Goal: Use online tool/utility: Utilize a website feature to perform a specific function

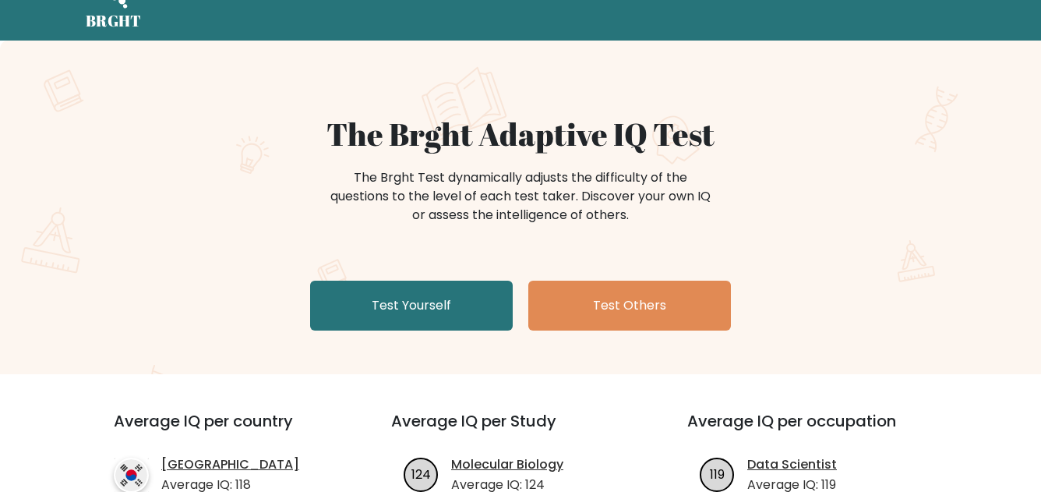
scroll to position [48, 0]
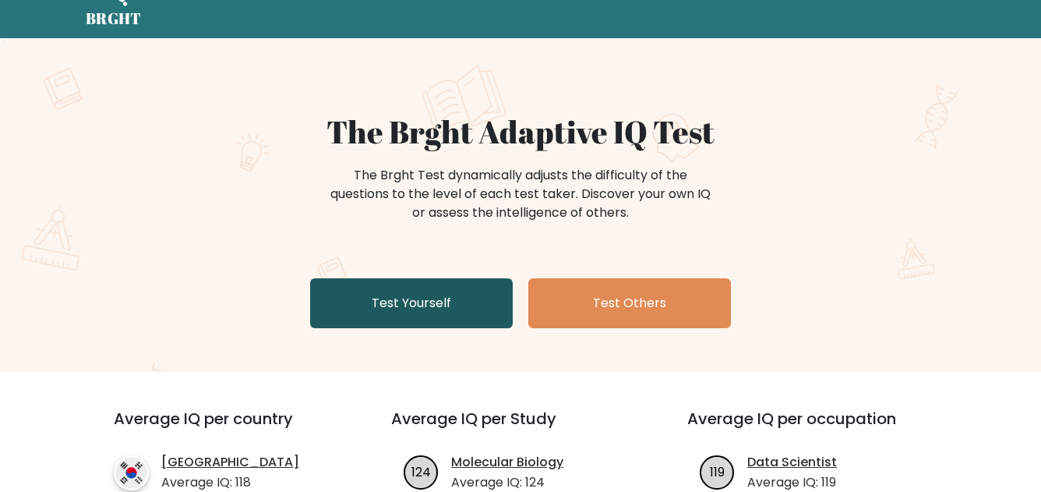
click at [437, 306] on link "Test Yourself" at bounding box center [411, 303] width 203 height 50
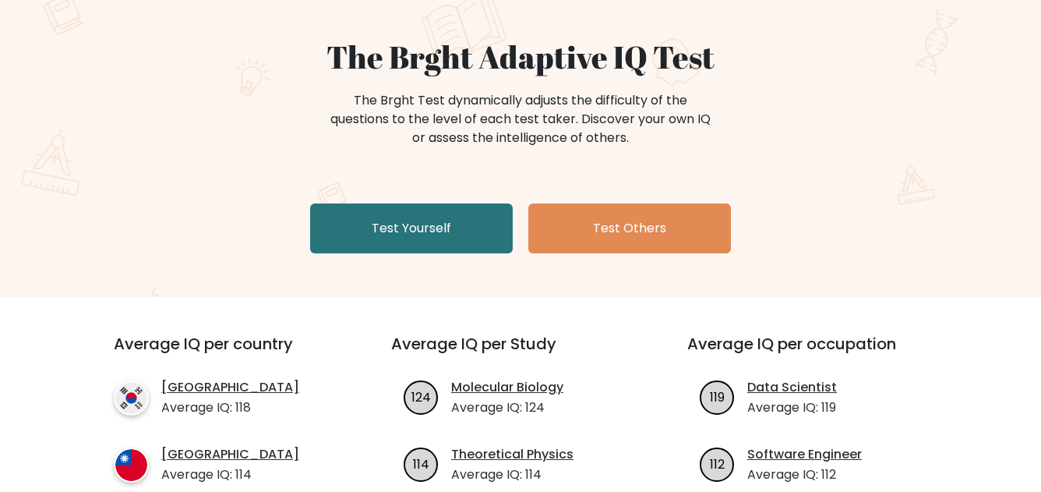
scroll to position [125, 0]
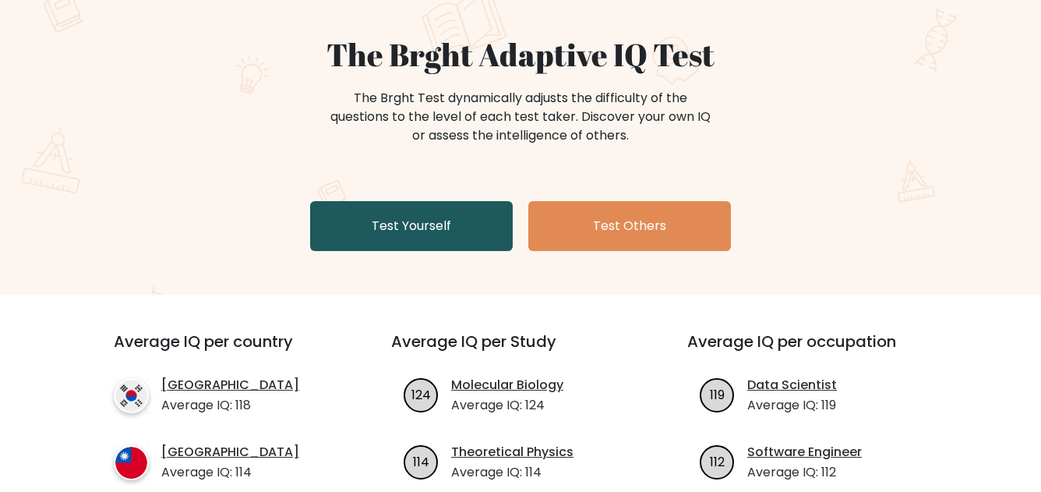
click at [389, 227] on link "Test Yourself" at bounding box center [411, 226] width 203 height 50
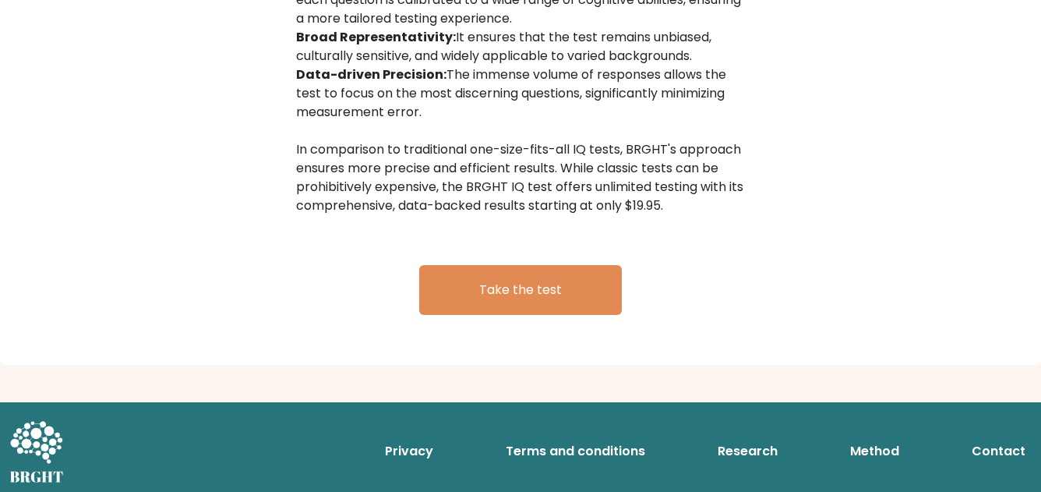
scroll to position [2497, 0]
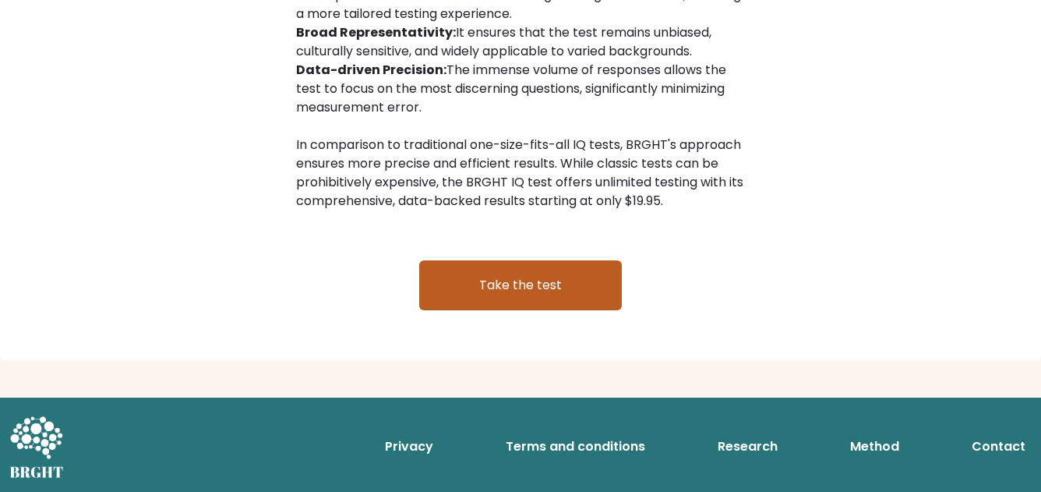
click at [510, 282] on link "Take the test" at bounding box center [520, 285] width 203 height 50
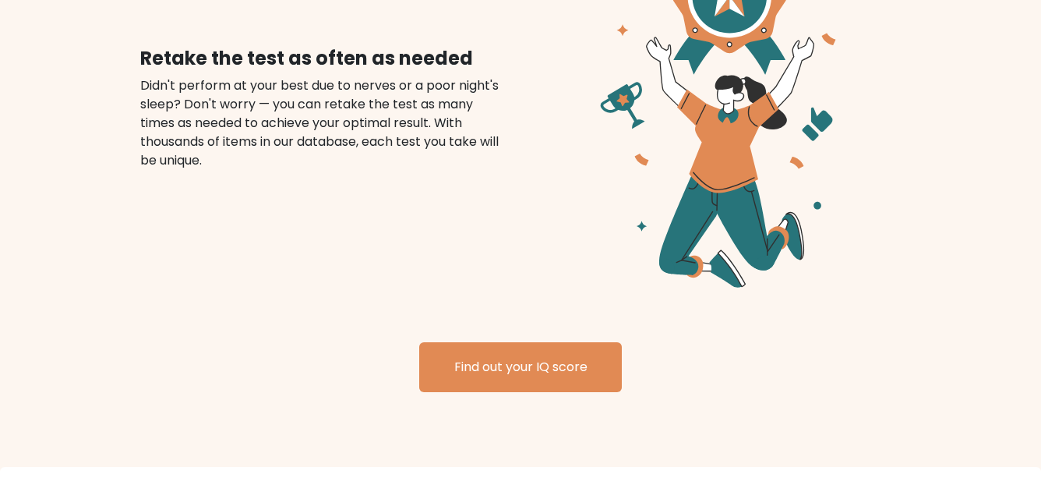
scroll to position [1763, 0]
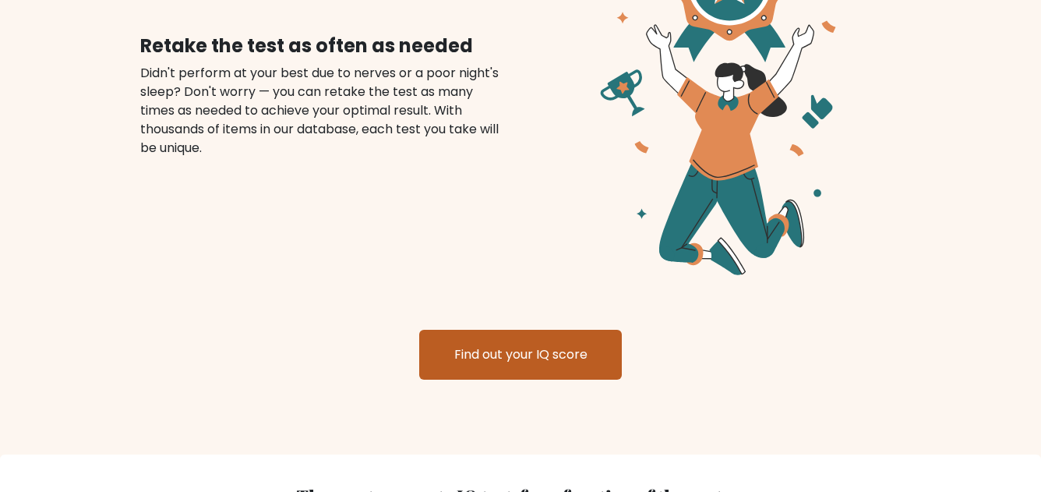
click at [507, 348] on link "Find out your IQ score" at bounding box center [520, 355] width 203 height 50
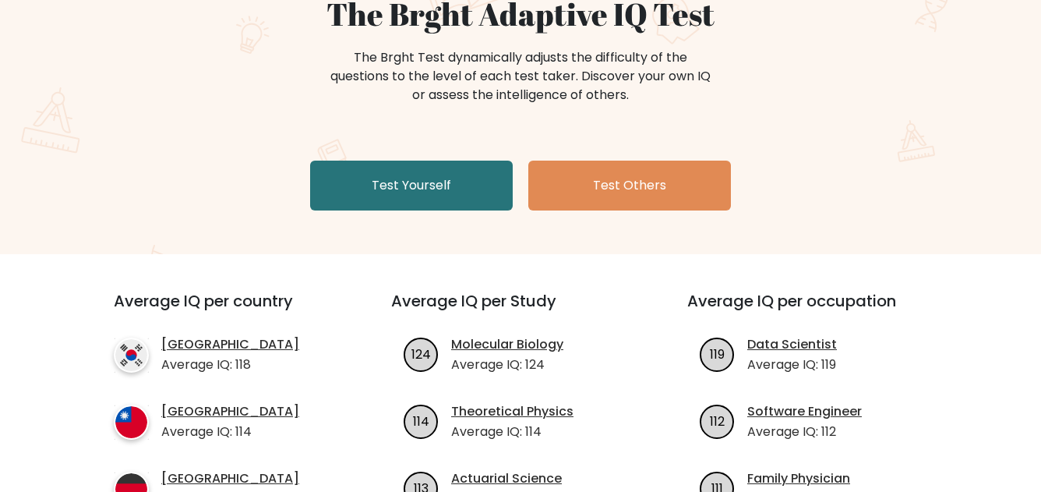
scroll to position [160, 0]
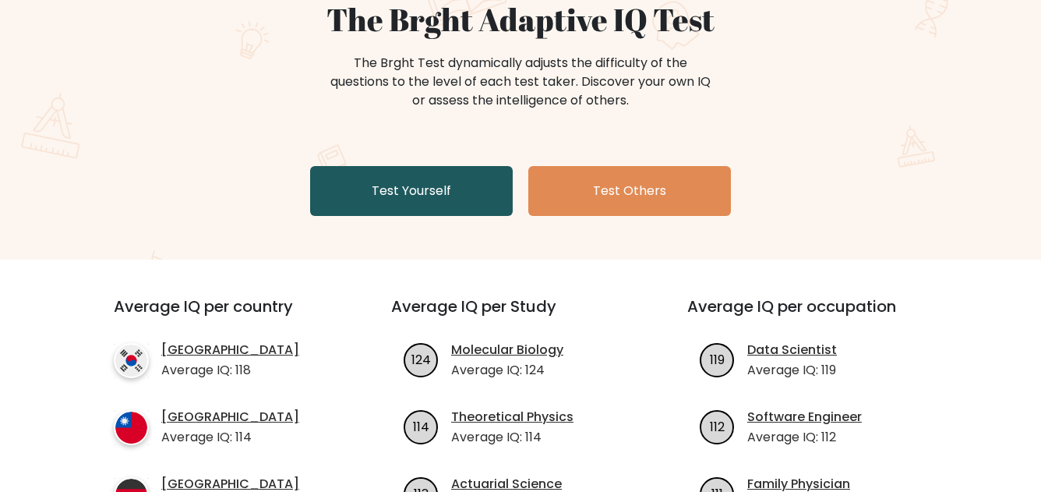
click at [448, 193] on link "Test Yourself" at bounding box center [411, 191] width 203 height 50
click at [425, 189] on link "Test Yourself" at bounding box center [411, 191] width 203 height 50
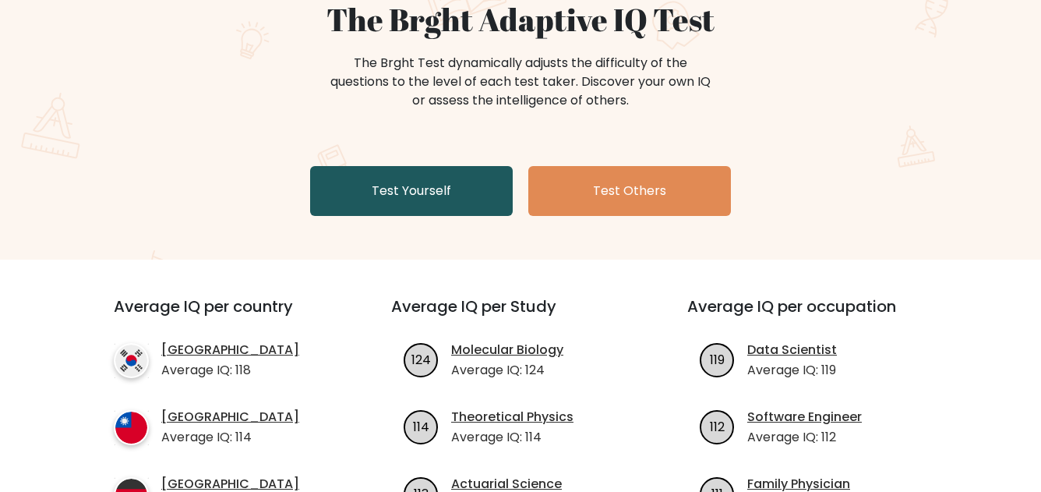
click at [425, 189] on link "Test Yourself" at bounding box center [411, 191] width 203 height 50
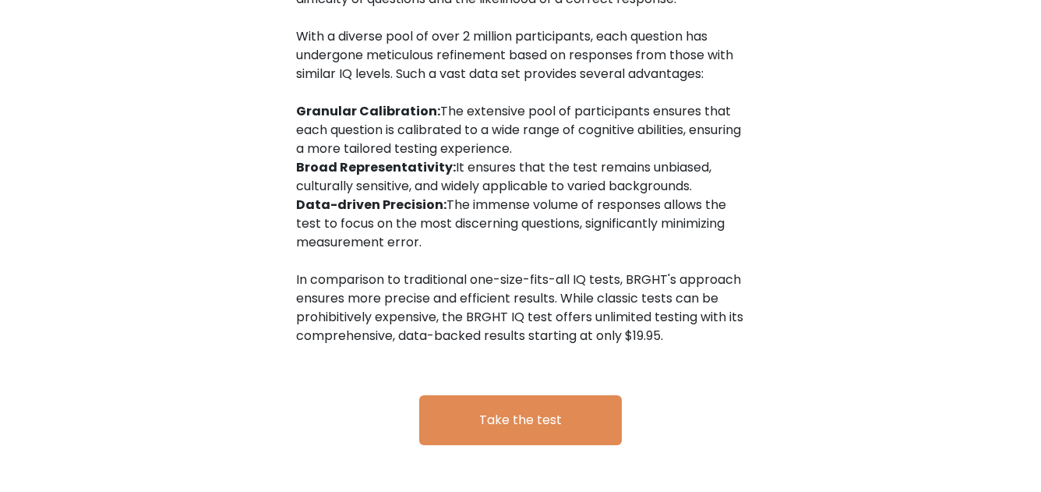
scroll to position [2405, 0]
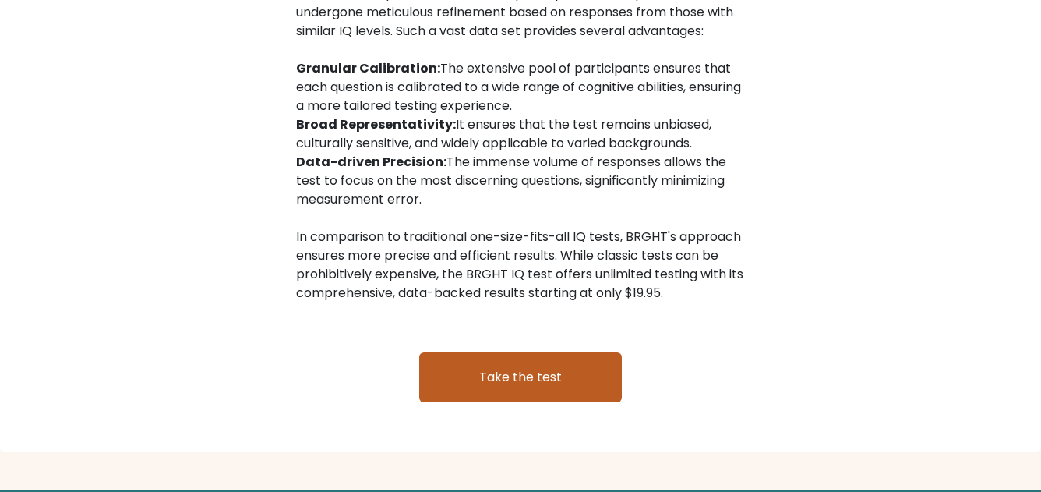
click at [530, 379] on link "Take the test" at bounding box center [520, 377] width 203 height 50
click at [485, 376] on link "Take the test" at bounding box center [520, 377] width 203 height 50
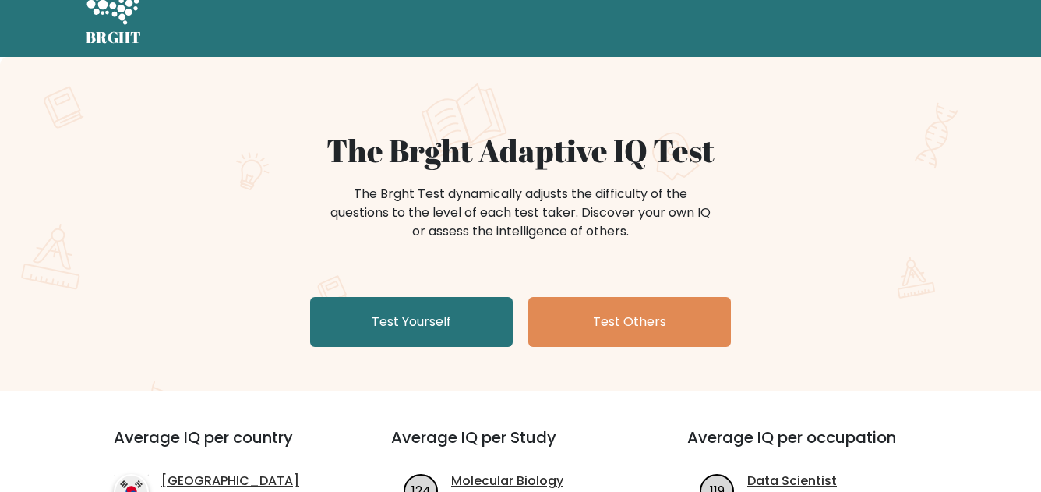
scroll to position [0, 0]
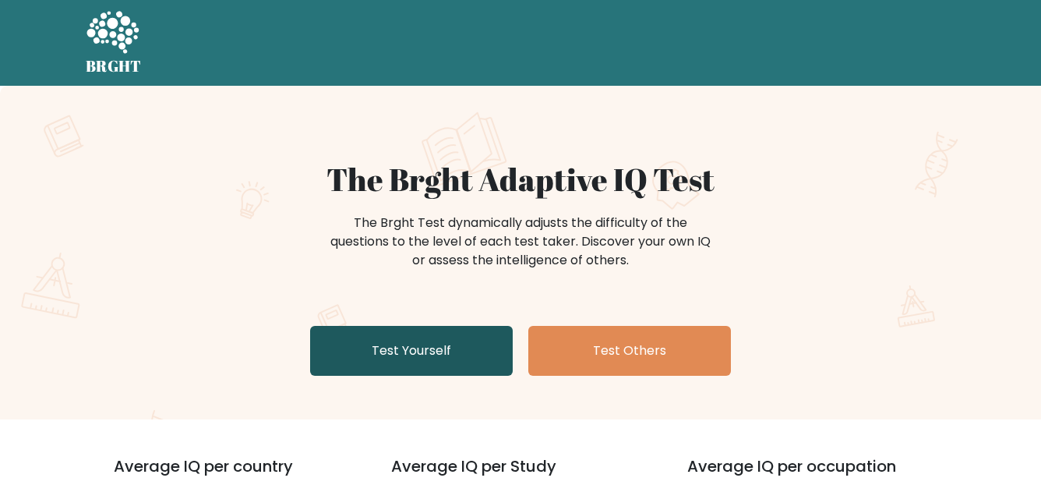
click at [395, 358] on link "Test Yourself" at bounding box center [411, 351] width 203 height 50
click at [445, 365] on link "Test Yourself" at bounding box center [411, 351] width 203 height 50
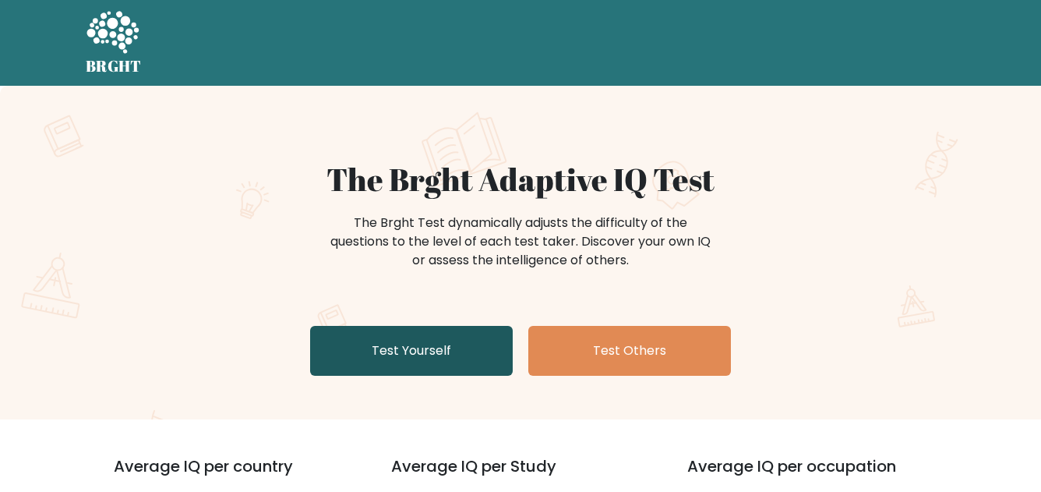
click at [445, 365] on link "Test Yourself" at bounding box center [411, 351] width 203 height 50
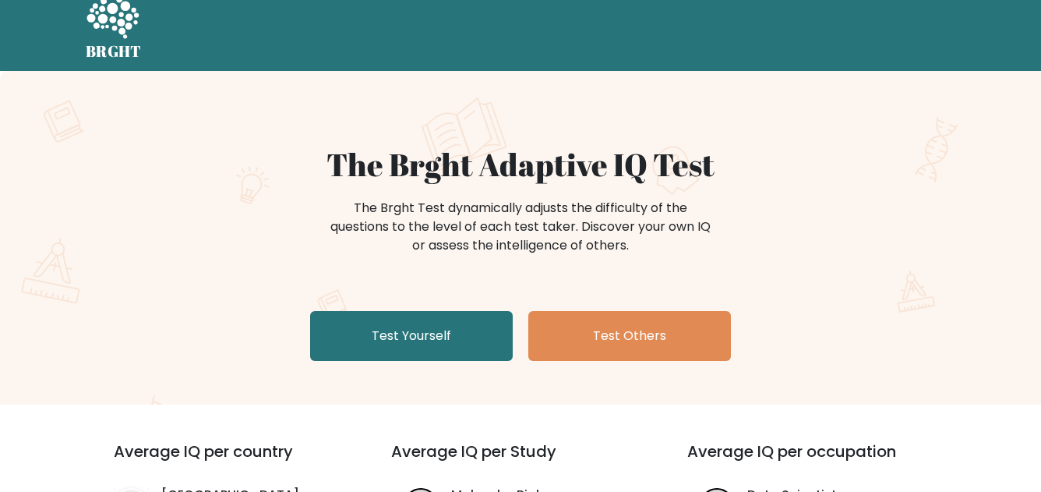
scroll to position [26, 0]
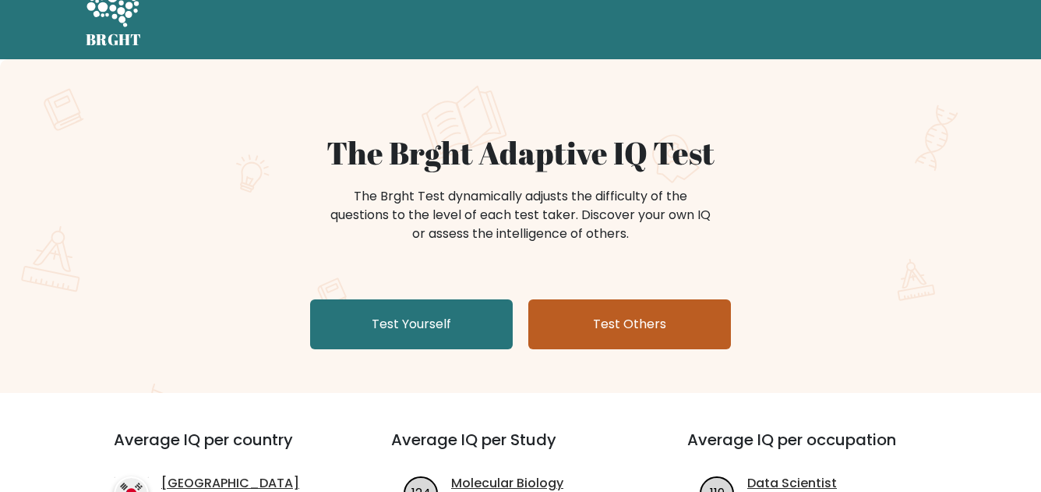
click at [588, 324] on link "Test Others" at bounding box center [629, 324] width 203 height 50
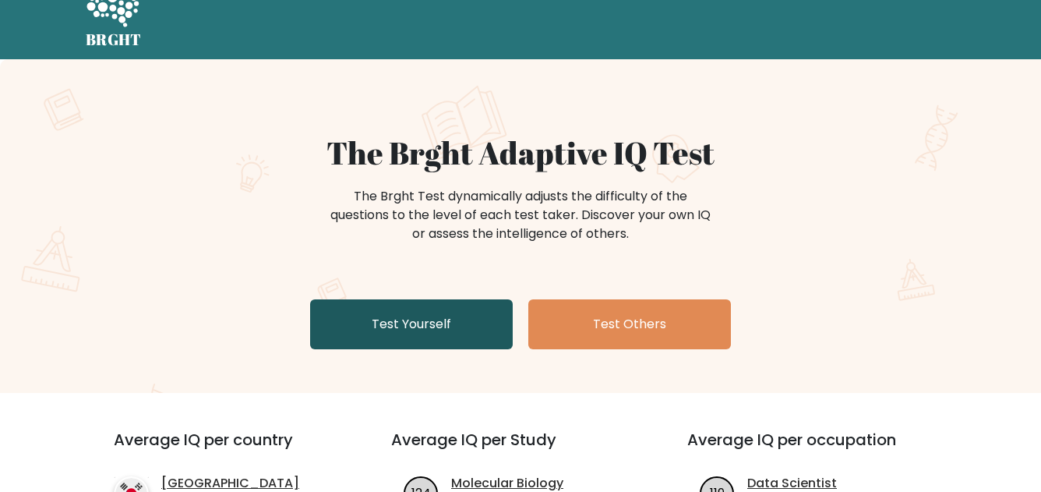
click at [458, 322] on link "Test Yourself" at bounding box center [411, 324] width 203 height 50
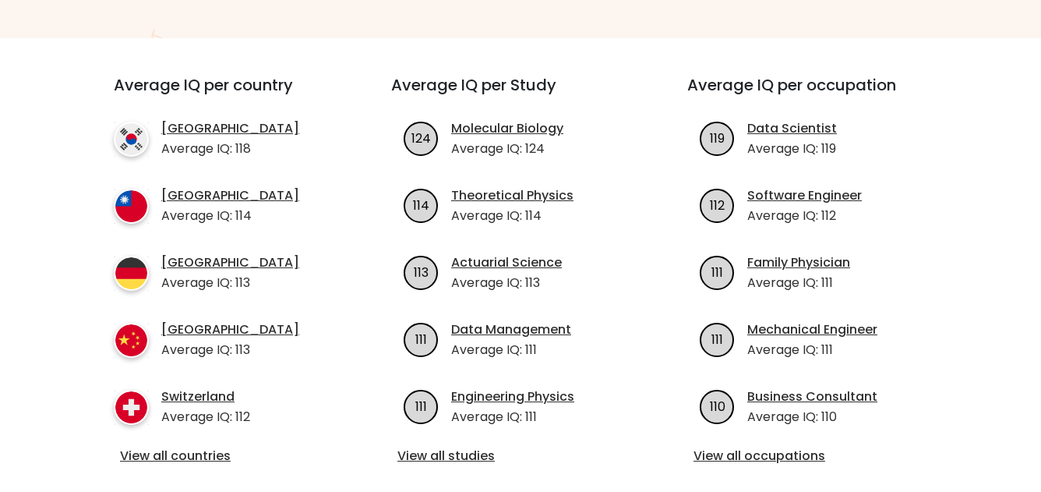
scroll to position [12, 0]
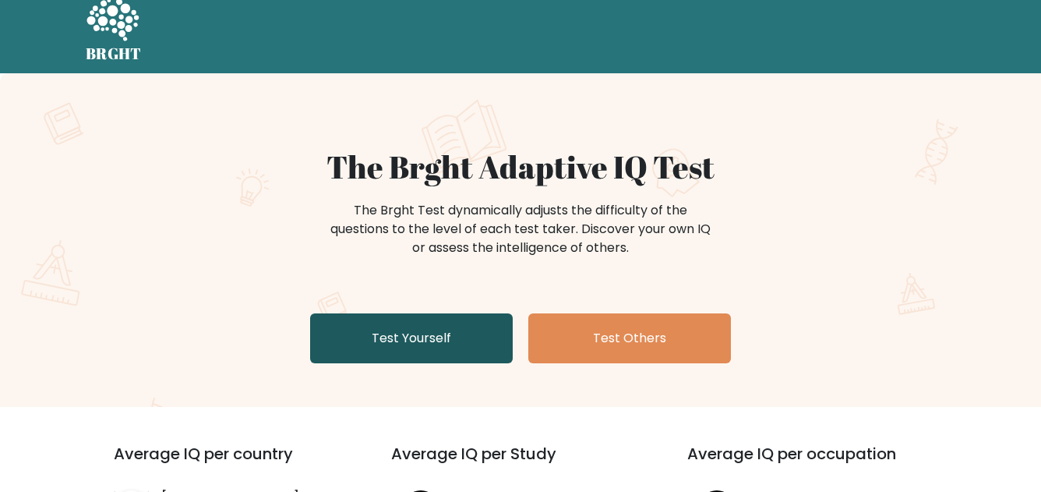
click at [362, 330] on link "Test Yourself" at bounding box center [411, 338] width 203 height 50
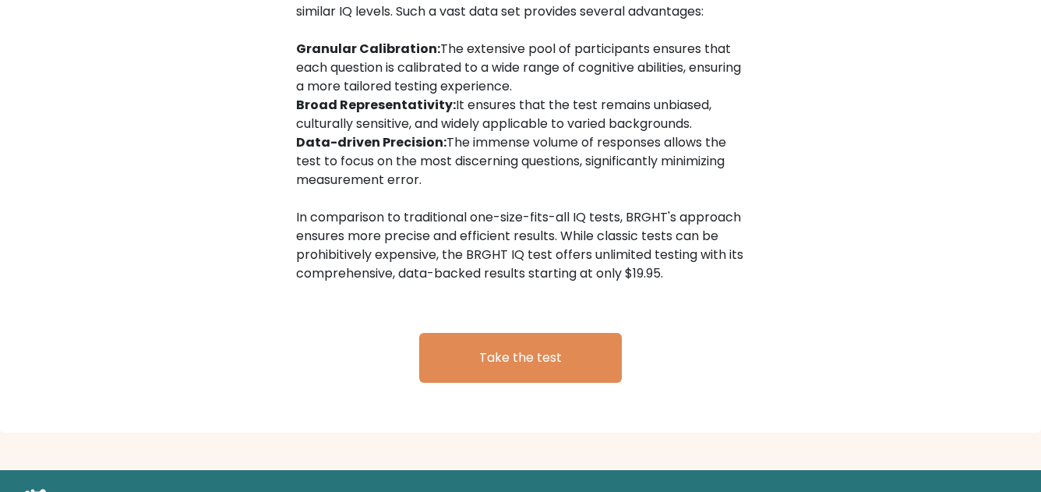
scroll to position [2479, 0]
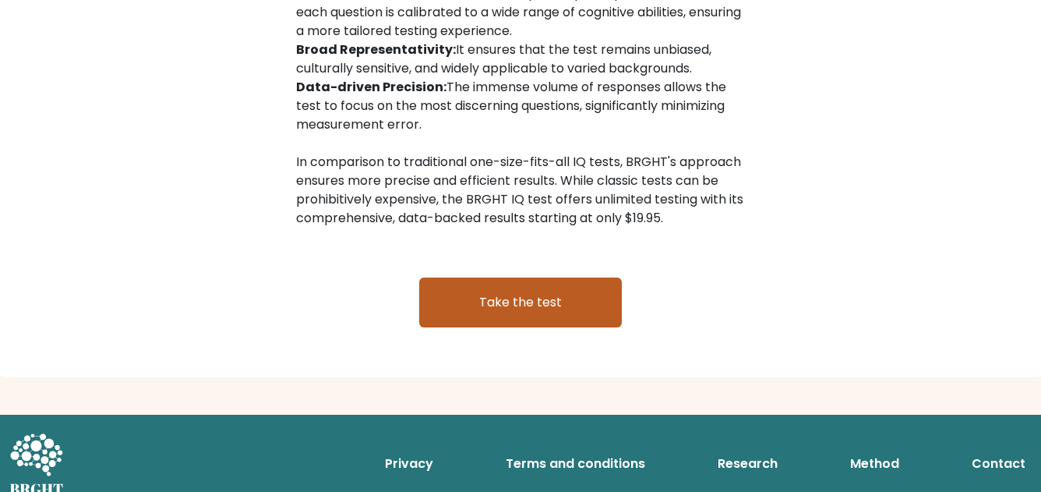
click at [491, 310] on link "Take the test" at bounding box center [520, 302] width 203 height 50
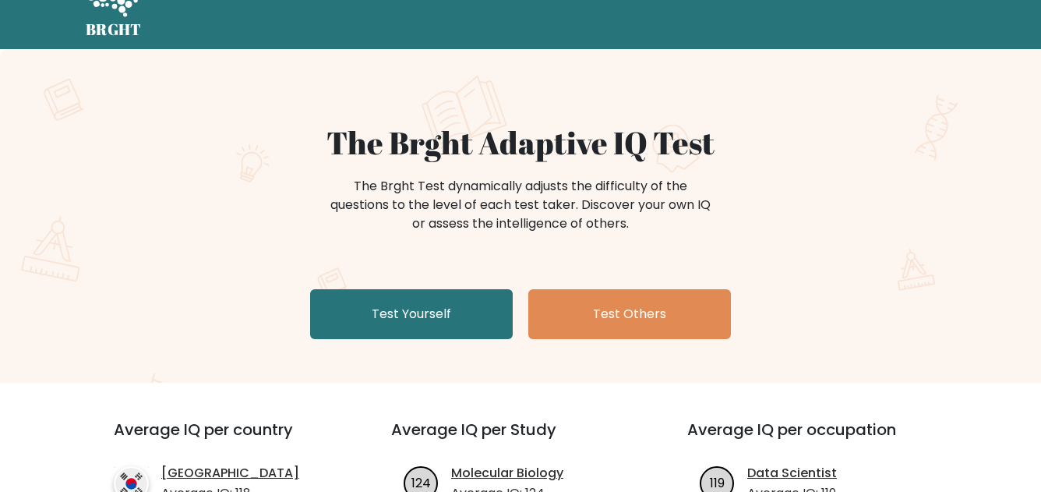
scroll to position [0, 0]
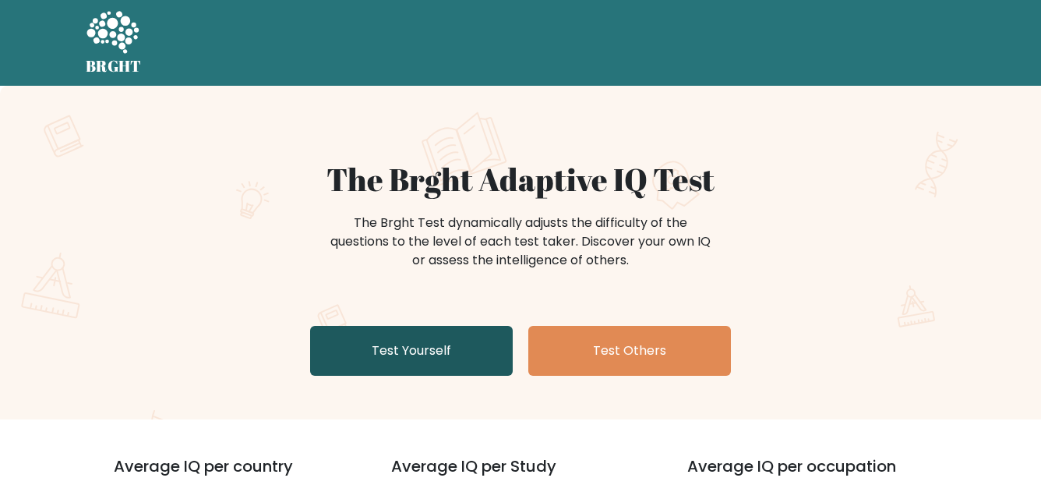
click at [433, 363] on link "Test Yourself" at bounding box center [411, 351] width 203 height 50
